Goal: Information Seeking & Learning: Learn about a topic

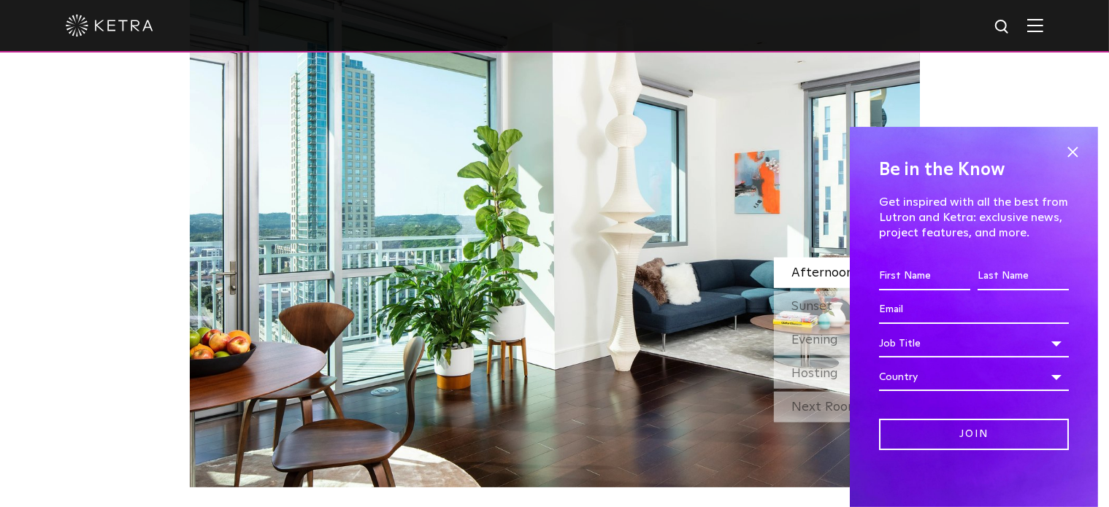
scroll to position [1314, 0]
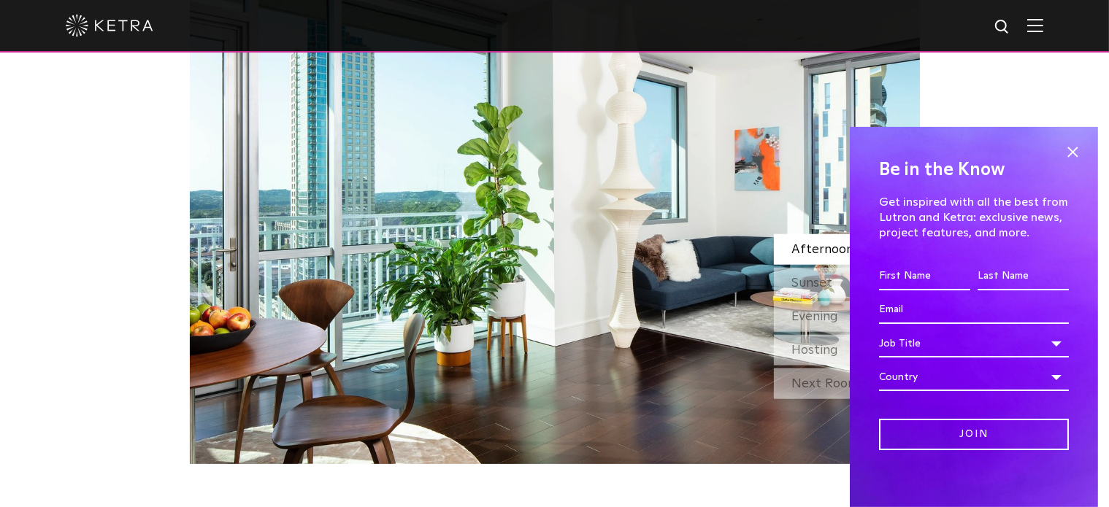
click at [1048, 153] on div "Be in the Know Get inspired with all the best from Lutron and Ketra: exclusive …" at bounding box center [974, 317] width 248 height 380
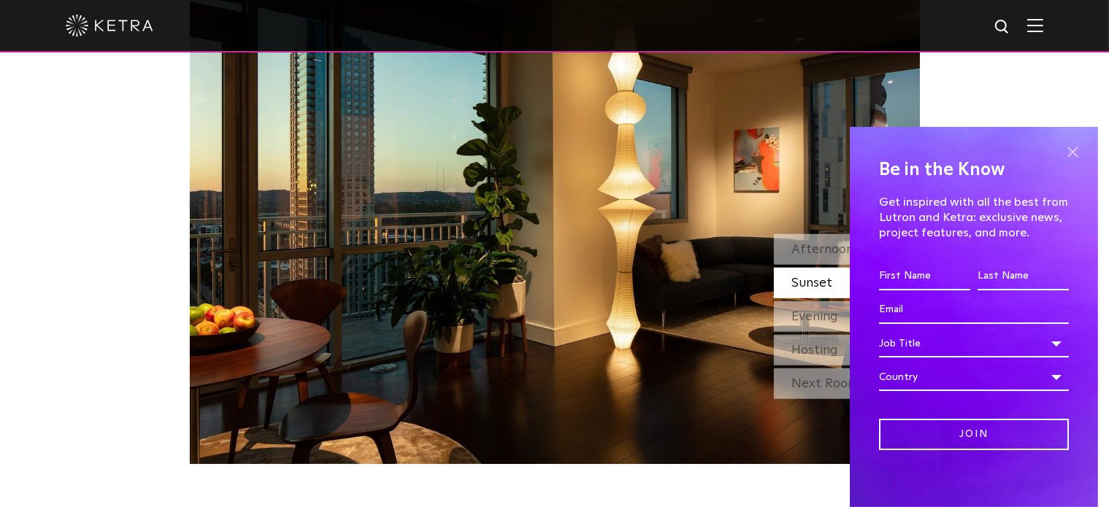
click at [1061, 153] on span at bounding box center [1072, 153] width 22 height 22
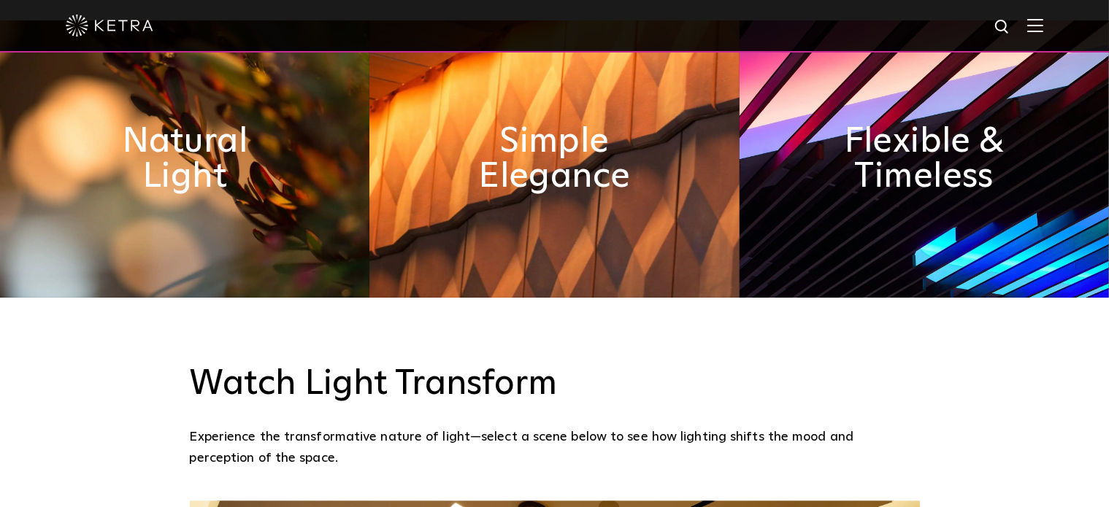
scroll to position [657, 0]
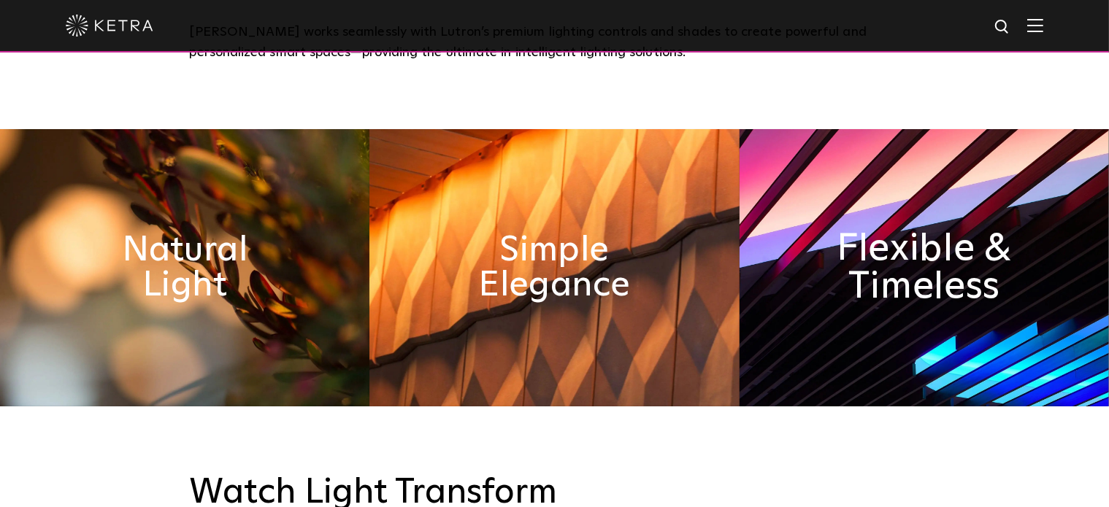
click at [949, 233] on h2 "Flexible & Timeless" at bounding box center [923, 267] width 201 height 77
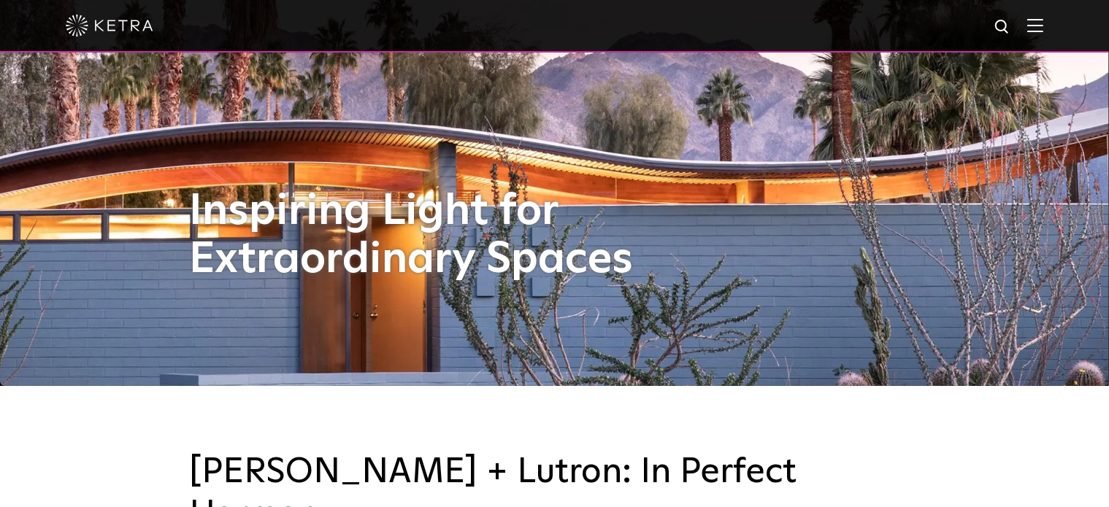
scroll to position [0, 0]
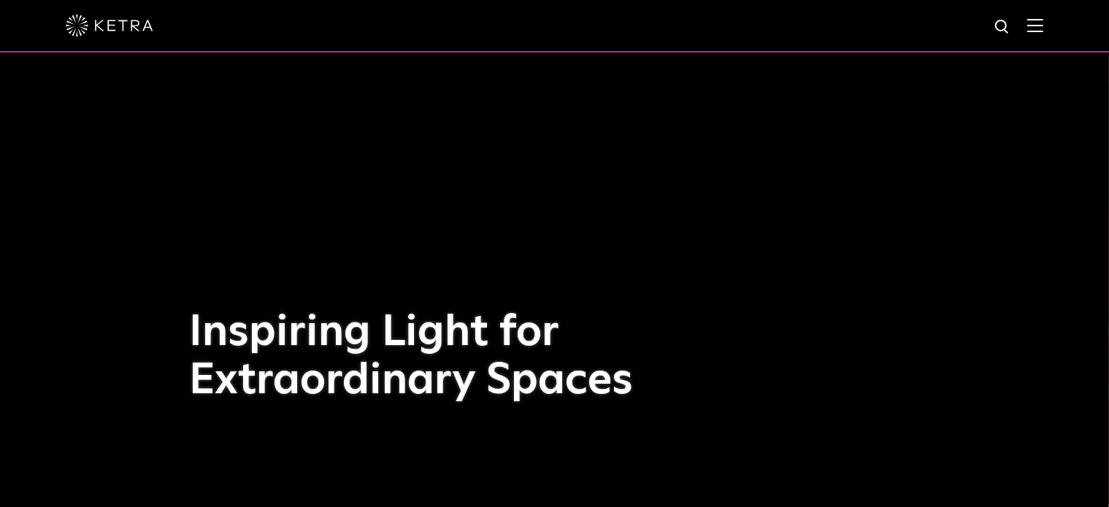
click at [1043, 28] on img at bounding box center [1035, 25] width 16 height 14
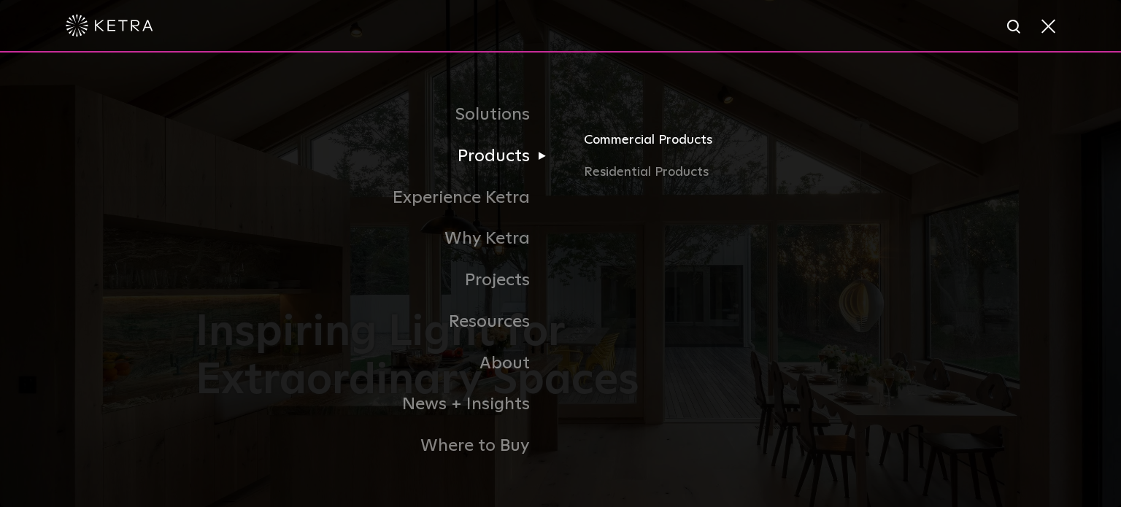
click at [634, 145] on link "Commercial Products" at bounding box center [755, 146] width 342 height 32
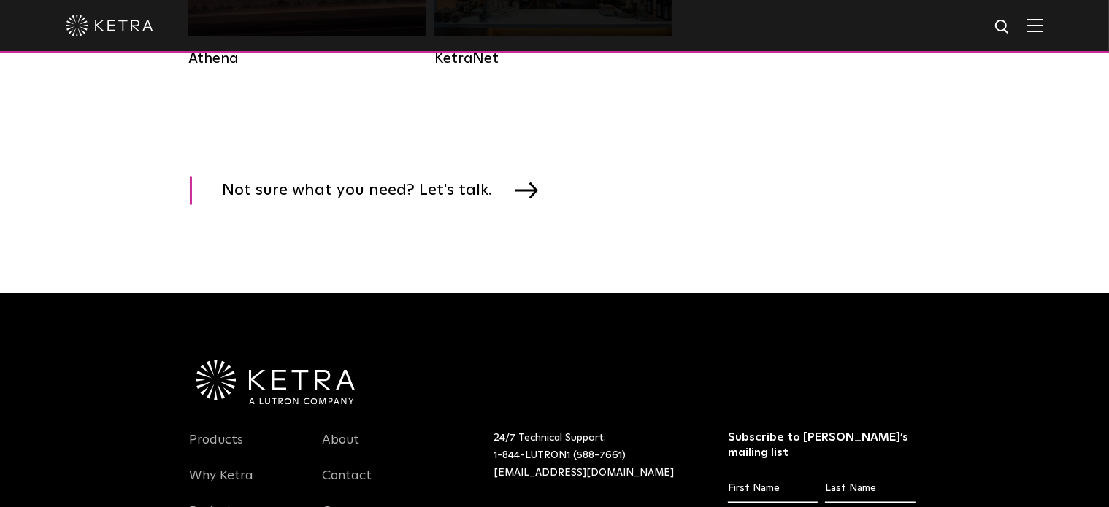
scroll to position [2190, 0]
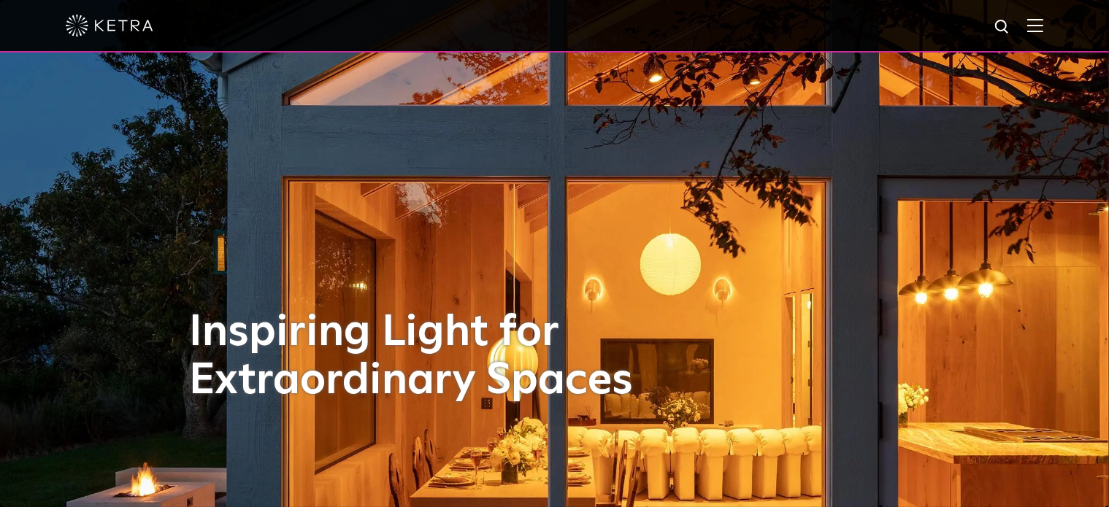
click at [1043, 28] on img at bounding box center [1035, 25] width 16 height 14
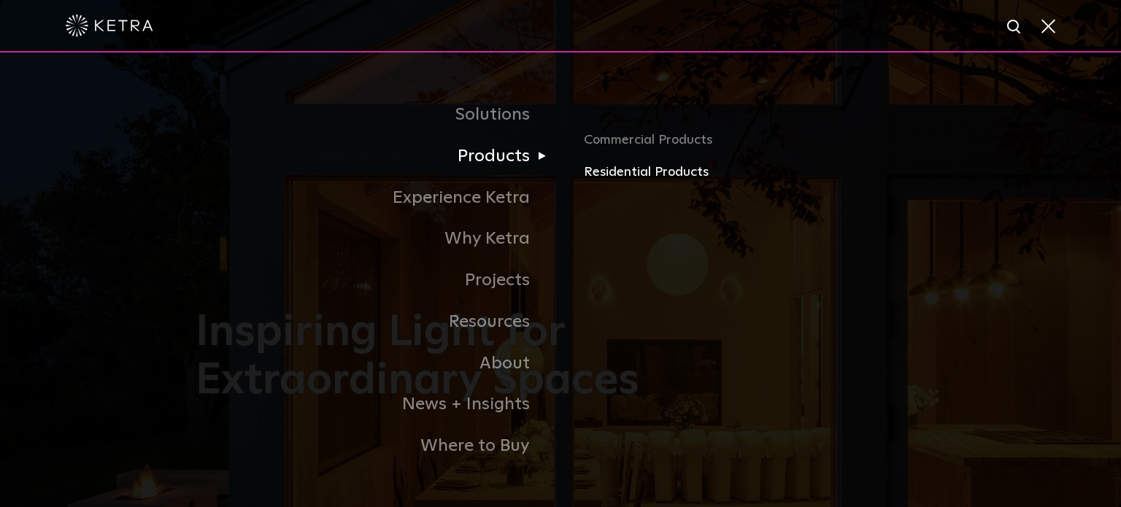
click at [620, 174] on link "Residential Products" at bounding box center [755, 172] width 342 height 21
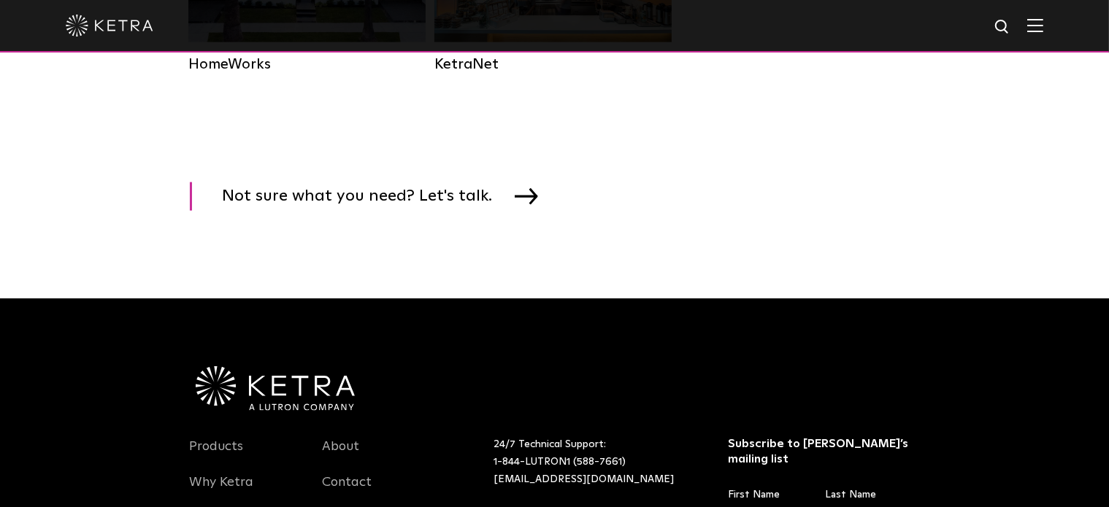
scroll to position [2262, 0]
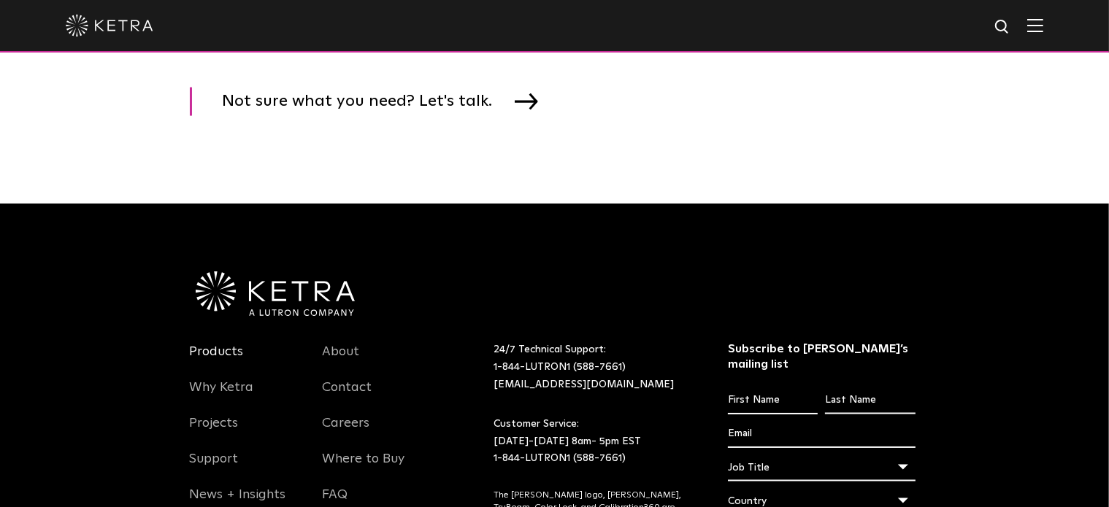
click at [205, 377] on link "Products" at bounding box center [217, 361] width 54 height 34
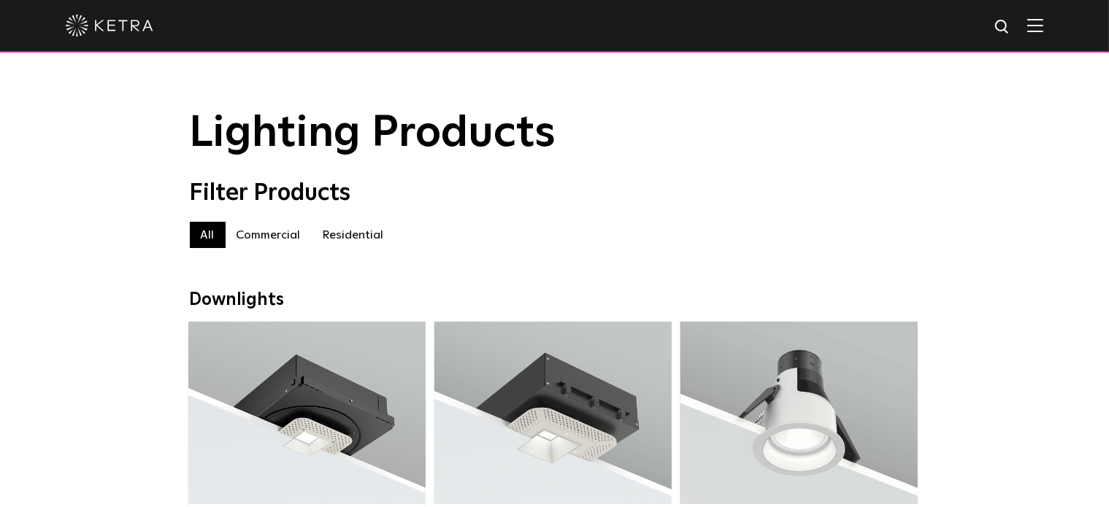
click at [334, 236] on label "Residential" at bounding box center [353, 235] width 83 height 26
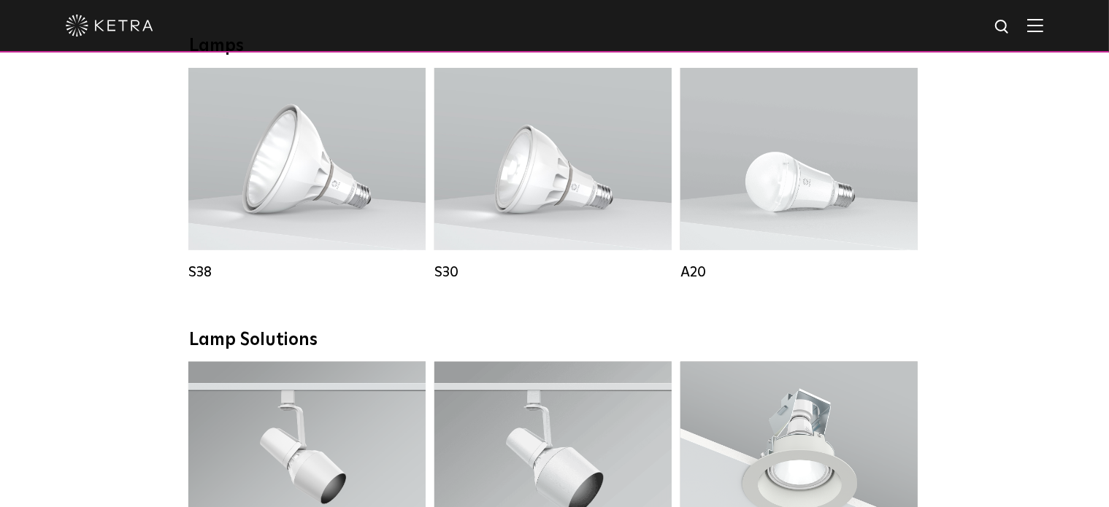
scroll to position [949, 0]
